Goal: Task Accomplishment & Management: Use online tool/utility

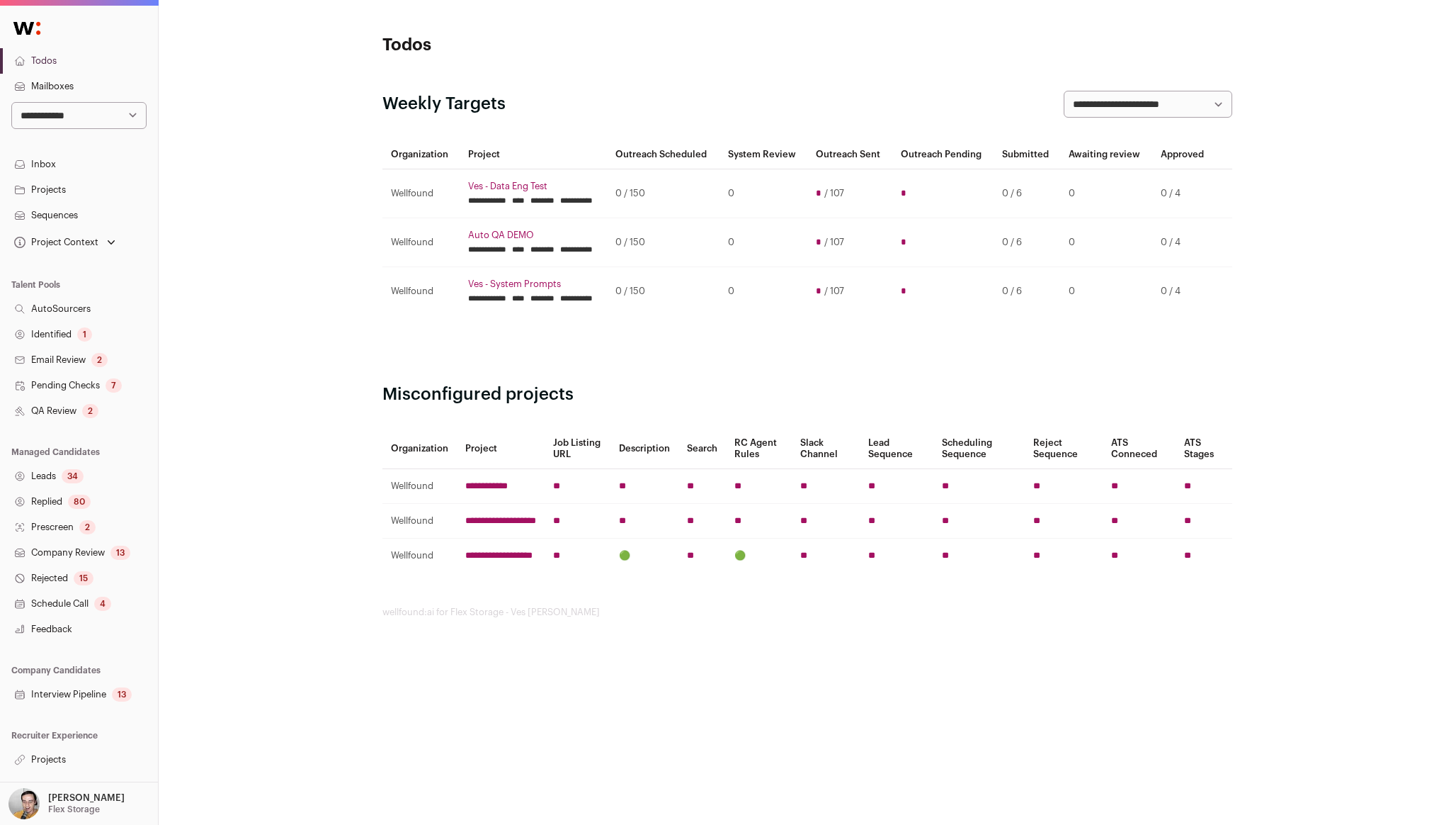
click at [87, 114] on select "**********" at bounding box center [79, 115] width 135 height 27
select select "*"
click at [11, 102] on select "**********" at bounding box center [79, 115] width 135 height 27
click at [66, 412] on link "QA Review 21833" at bounding box center [79, 411] width 158 height 25
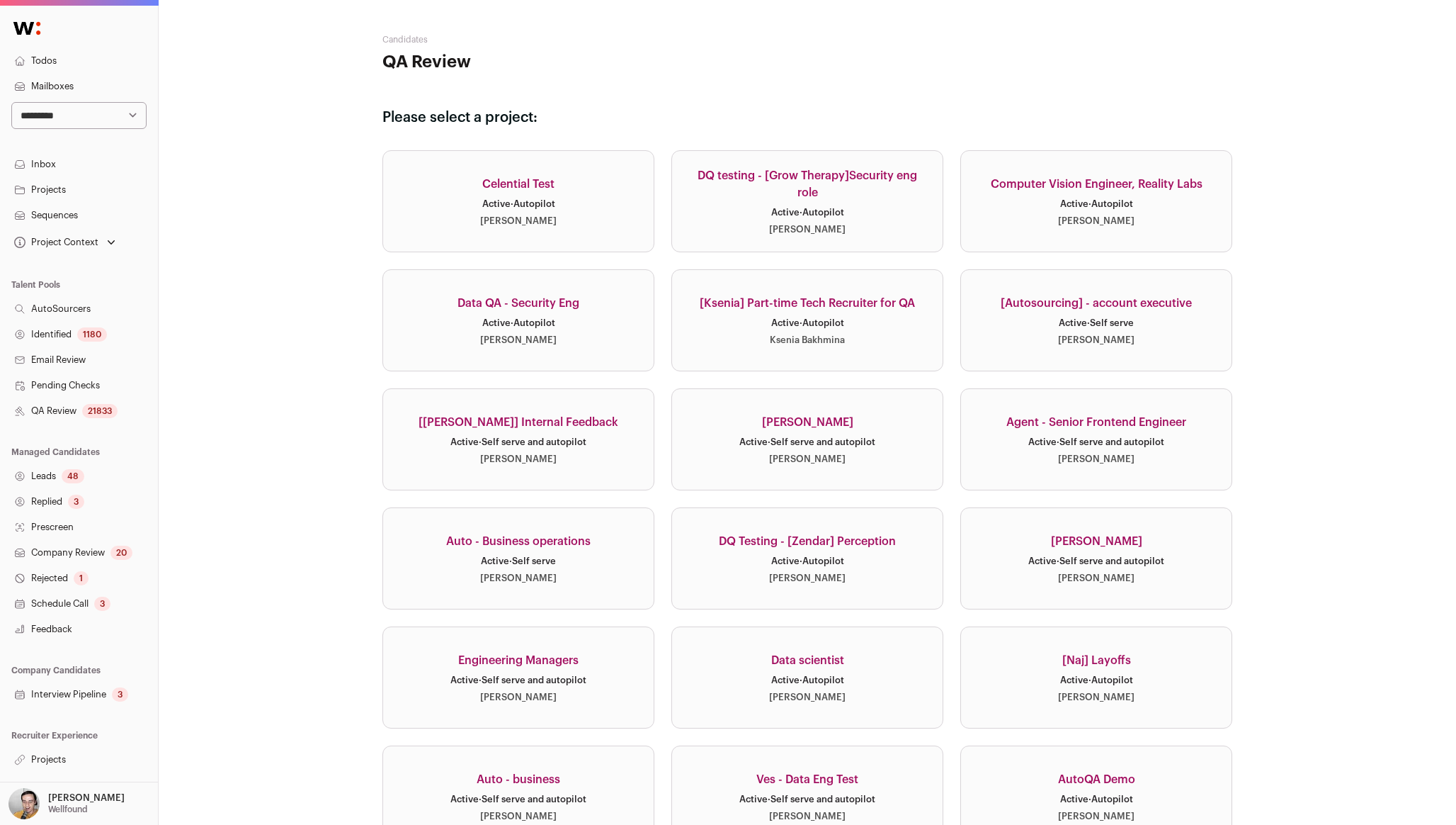
click at [582, 304] on link "Data QA - Security Eng Active · Autopilot Weitong Huang" at bounding box center [519, 320] width 272 height 102
click at [759, 292] on QA"] "[Ksenia] Part-time Tech Recruiter for QA Active · Autopilot Ksenia Bakhmina" at bounding box center [807, 320] width 272 height 102
click at [817, 201] on role"] "DQ testing - [Grow Therapy]Security eng role Active · Autopilot Sarah Xue" at bounding box center [807, 201] width 272 height 102
click at [1107, 314] on executive"] "[Autosourcing] - account executive Active · Self serve Jing Liu" at bounding box center [1096, 320] width 272 height 102
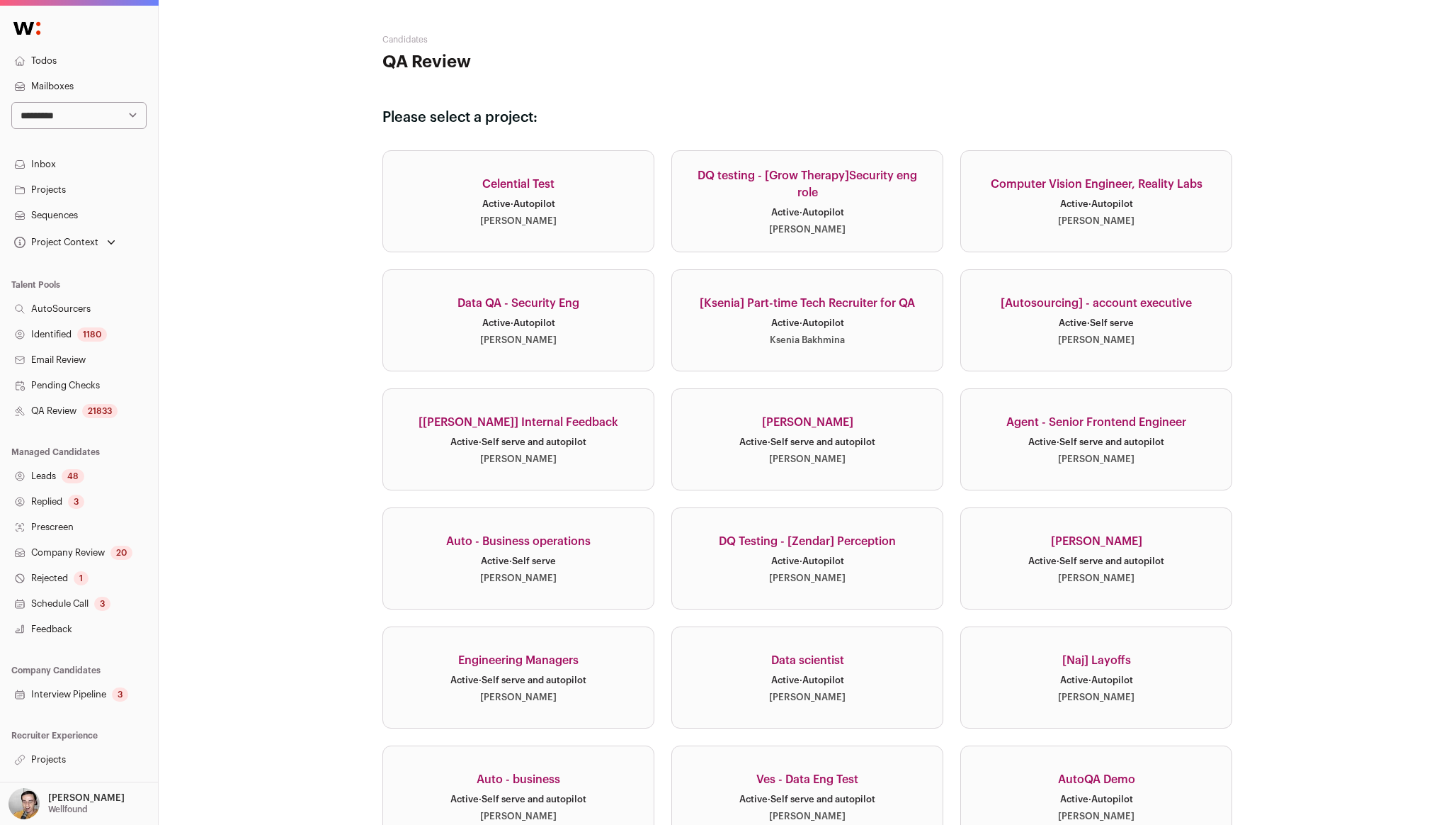
click at [960, 269] on executive"] "[Autosourcing] - account executive Active · Self serve Jing Liu" at bounding box center [1096, 320] width 272 height 102
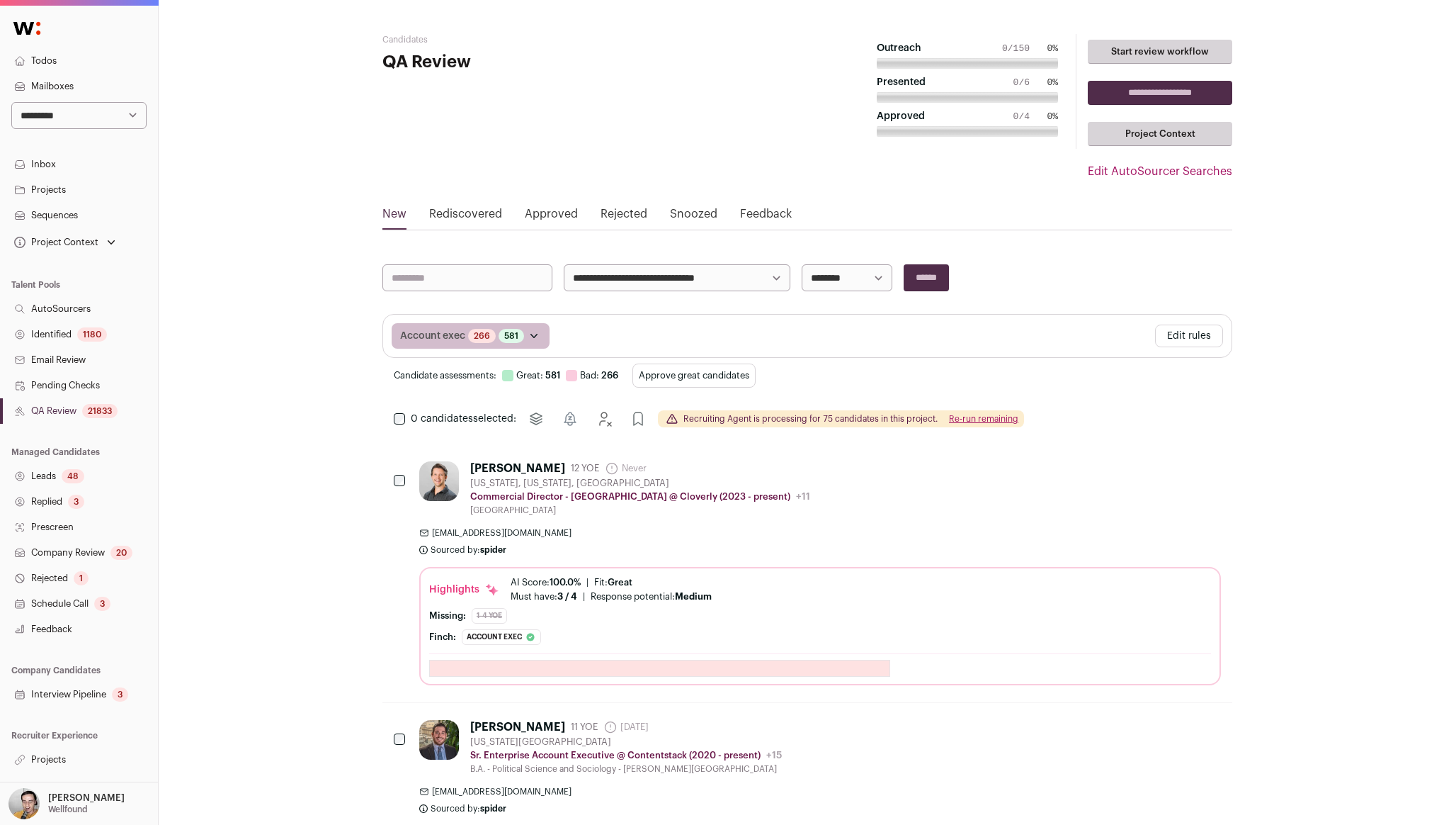
click at [698, 378] on button "Approve great candidates" at bounding box center [693, 375] width 123 height 24
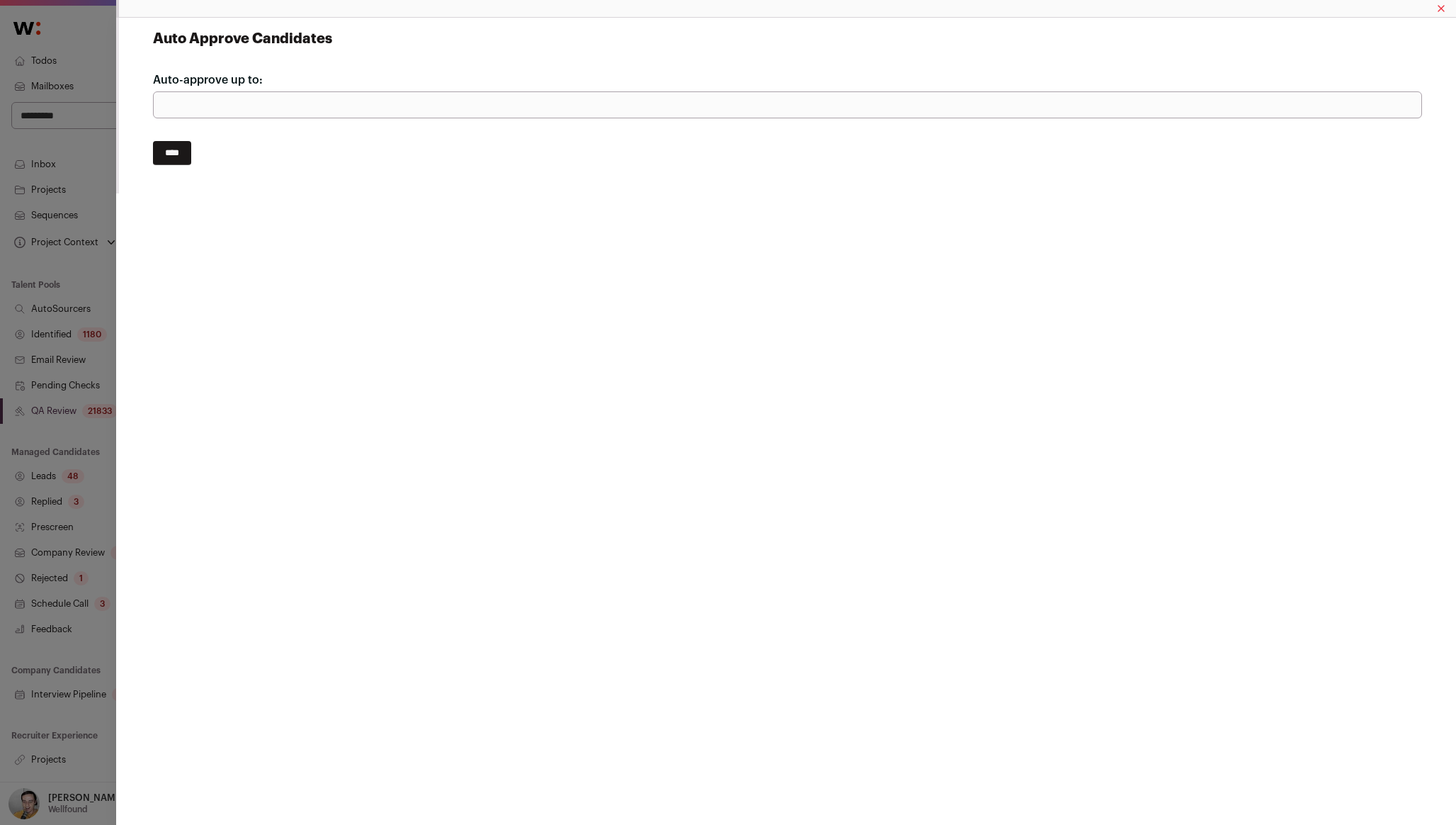
click at [184, 155] on input "****" at bounding box center [172, 153] width 38 height 24
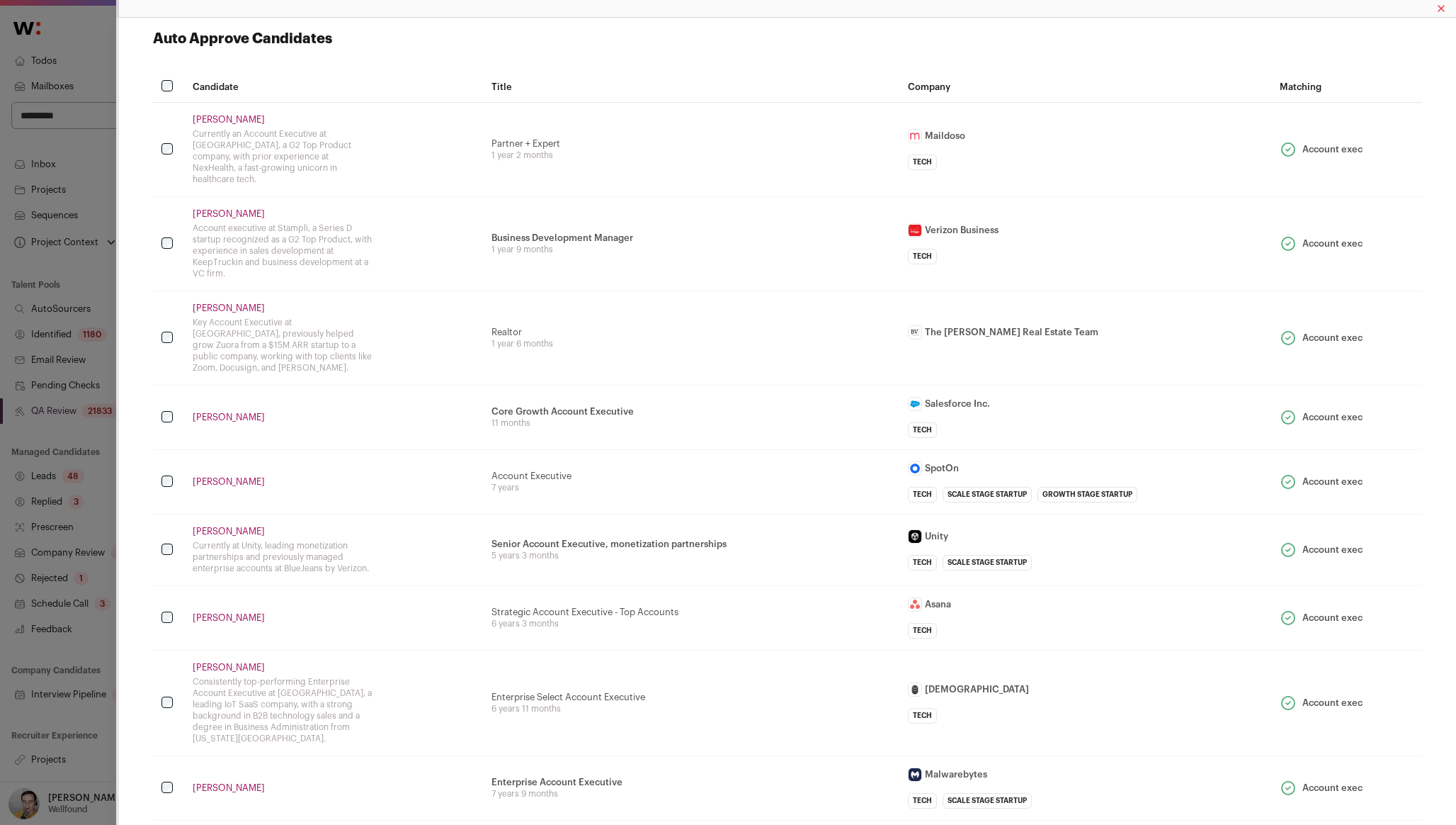
drag, startPoint x: 481, startPoint y: 141, endPoint x: 607, endPoint y: 141, distance: 126.0
click at [607, 141] on tr "Cipriano Martins Currently an Account Executive at Securly, a G2 Top Product co…" at bounding box center [788, 149] width 1269 height 95
click at [607, 141] on div "Partner + Expert" at bounding box center [692, 144] width 400 height 11
drag, startPoint x: 492, startPoint y: 132, endPoint x: 566, endPoint y: 153, distance: 76.9
click at [566, 153] on td "Partner + Expert 1 year 2 months" at bounding box center [691, 149] width 417 height 95
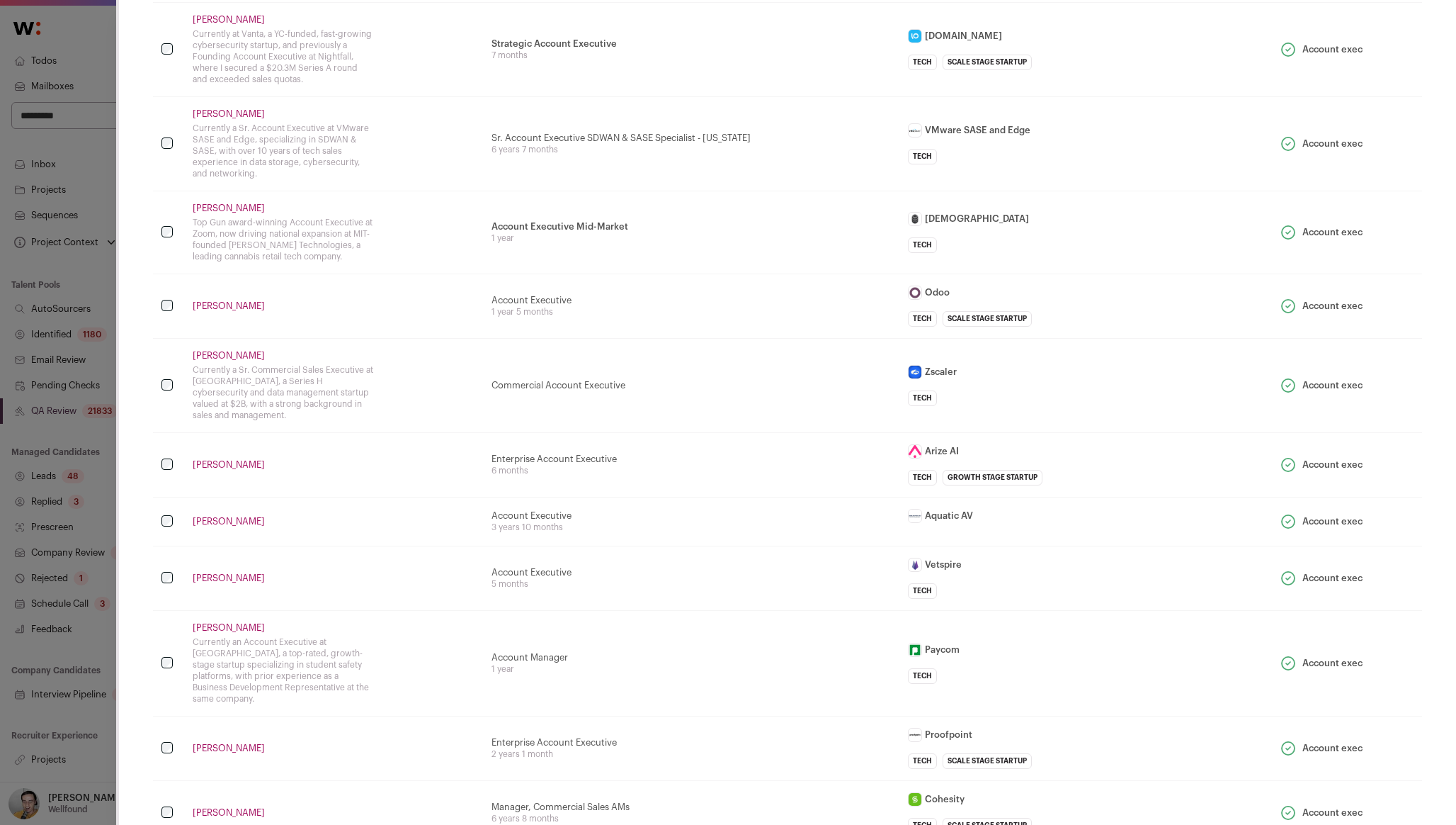
scroll to position [1416, 0]
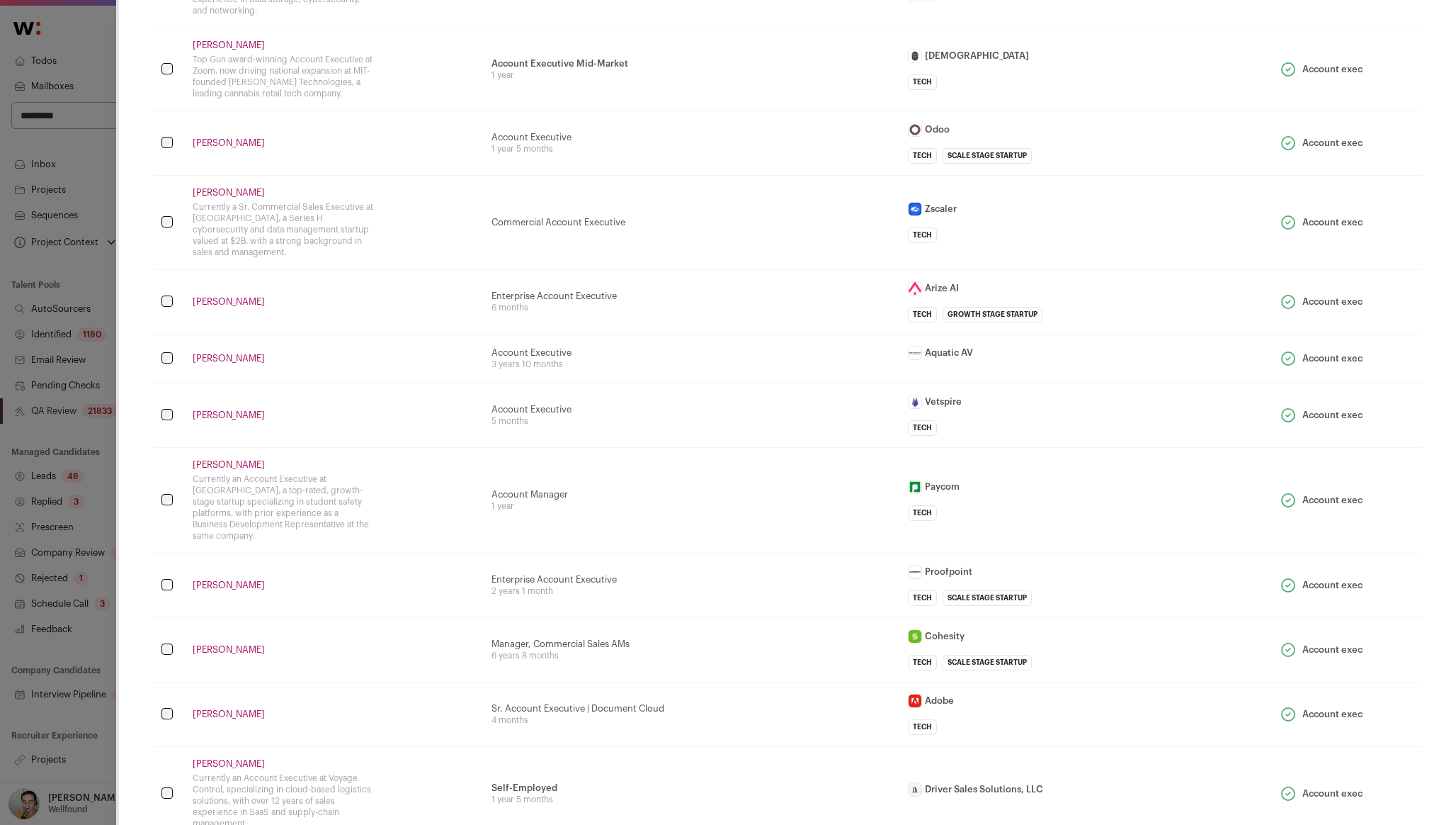
click at [1289, 407] on icon "Close modal via background" at bounding box center [1288, 415] width 17 height 17
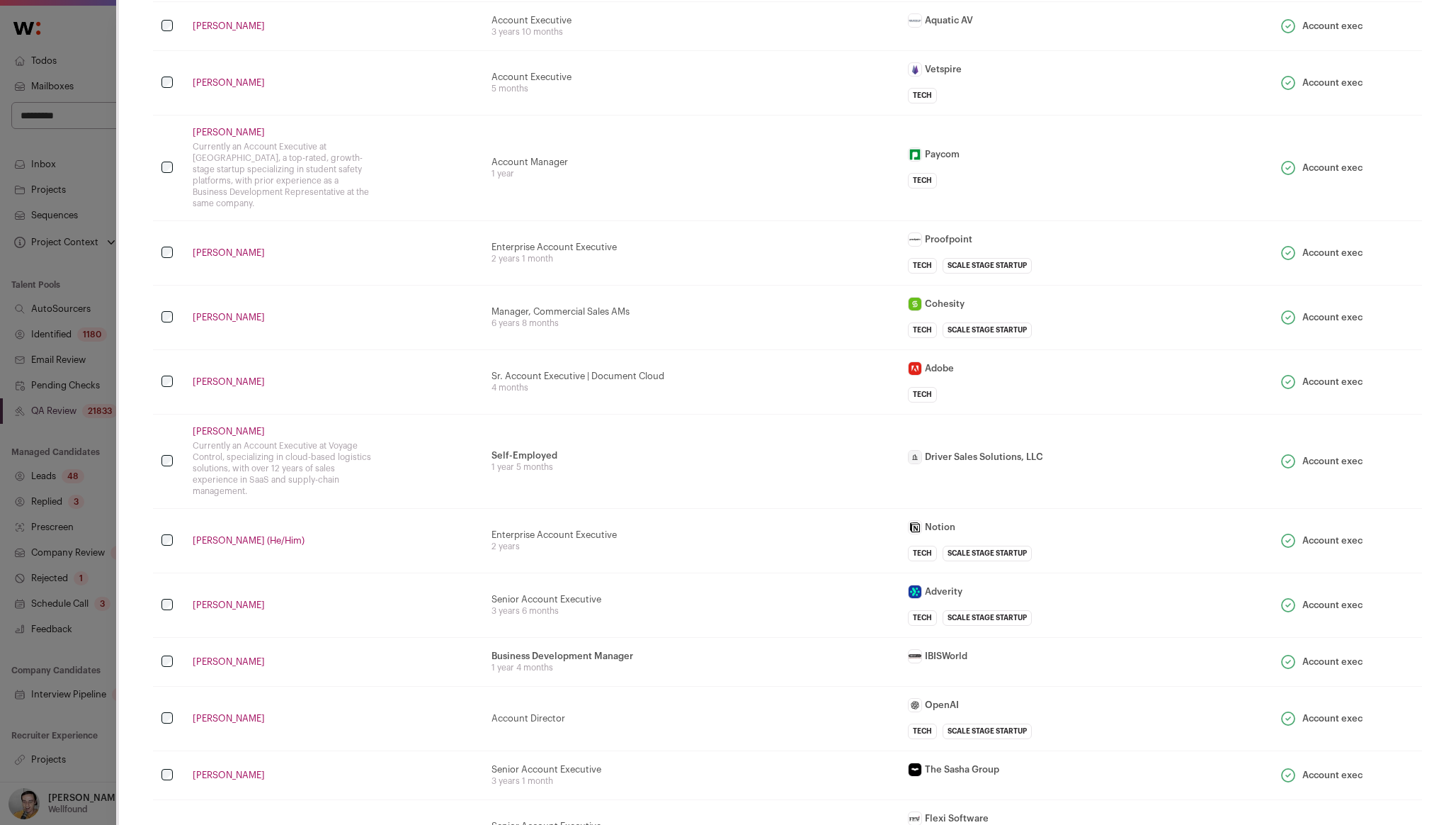
scroll to position [1750, 0]
click at [240, 311] on link "[PERSON_NAME]" at bounding box center [283, 316] width 180 height 11
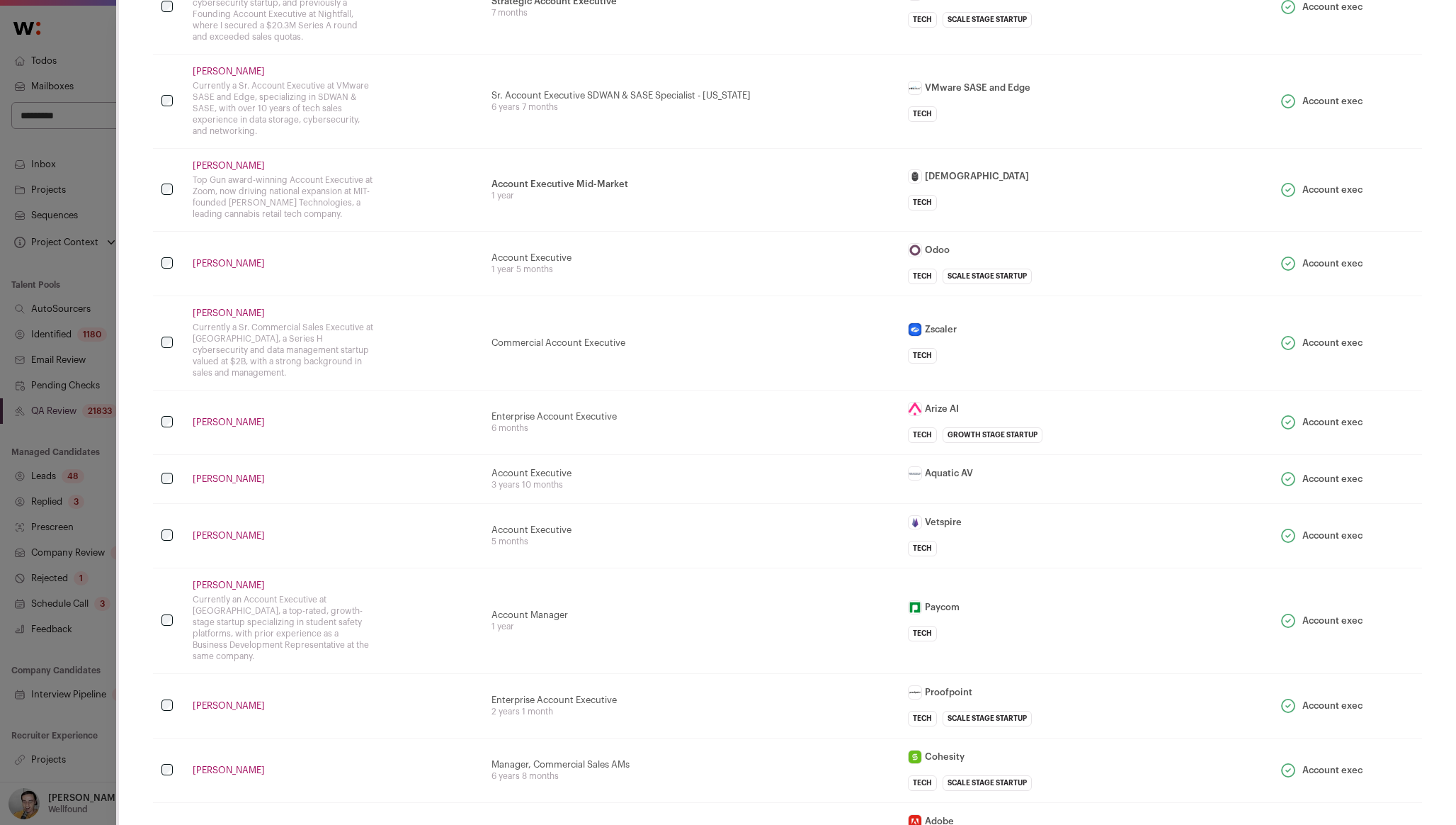
scroll to position [1300, 0]
